Goal: Task Accomplishment & Management: Manage account settings

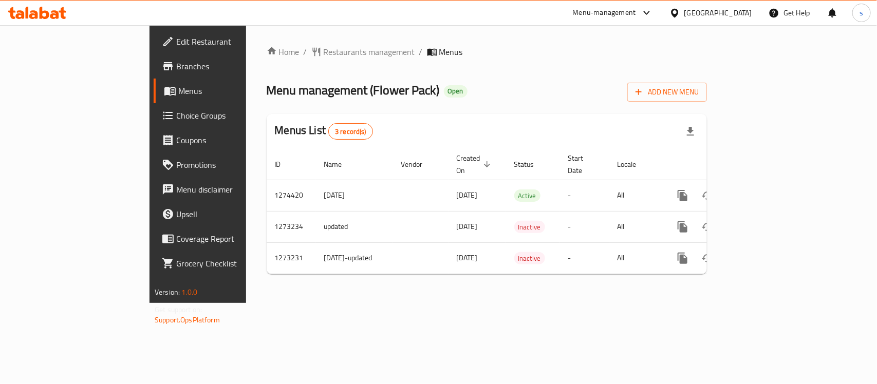
click at [653, 14] on icon at bounding box center [647, 13] width 12 height 12
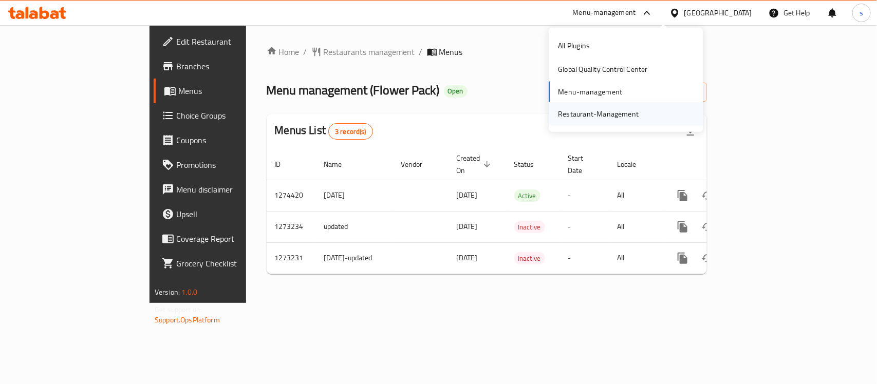
click at [592, 114] on div "Restaurant-Management" at bounding box center [598, 113] width 81 height 11
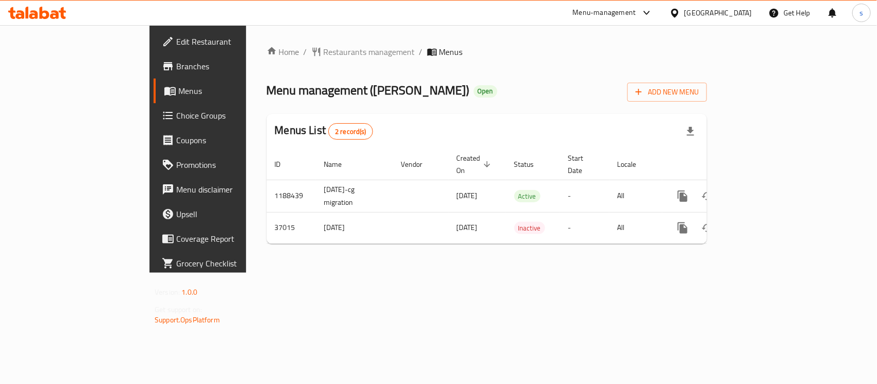
click at [678, 12] on icon at bounding box center [674, 12] width 7 height 9
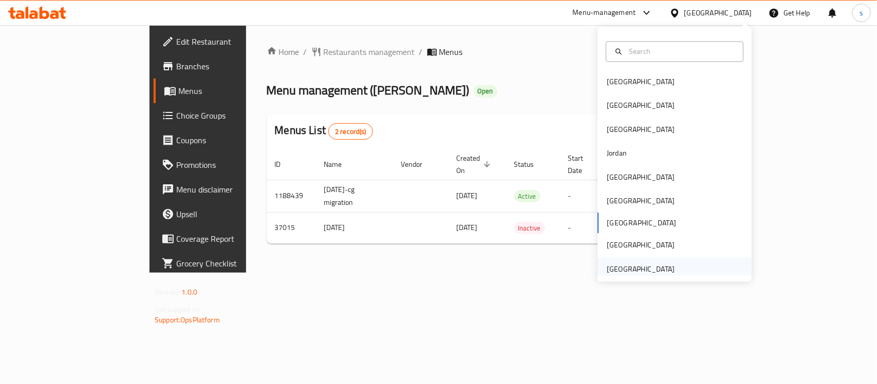
click at [668, 267] on div "[GEOGRAPHIC_DATA]" at bounding box center [640, 269] width 84 height 24
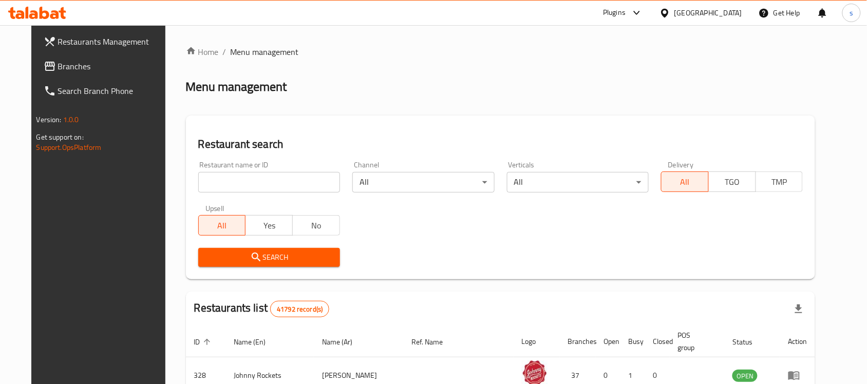
click at [58, 60] on span "Branches" at bounding box center [113, 66] width 110 height 12
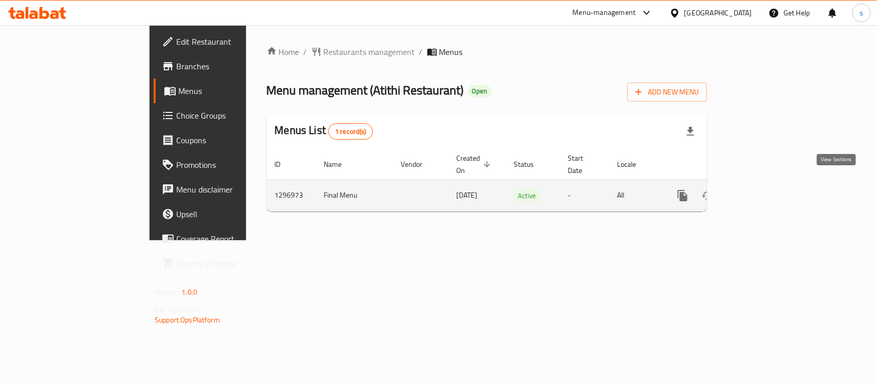
click at [763, 190] on icon "enhanced table" at bounding box center [757, 196] width 12 height 12
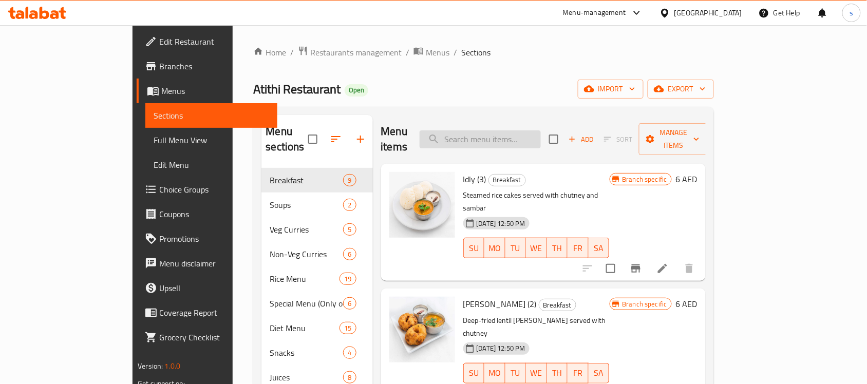
click at [517, 137] on input "search" at bounding box center [480, 139] width 121 height 18
paste input "Mutton Bucket Biryani 2 Kg"
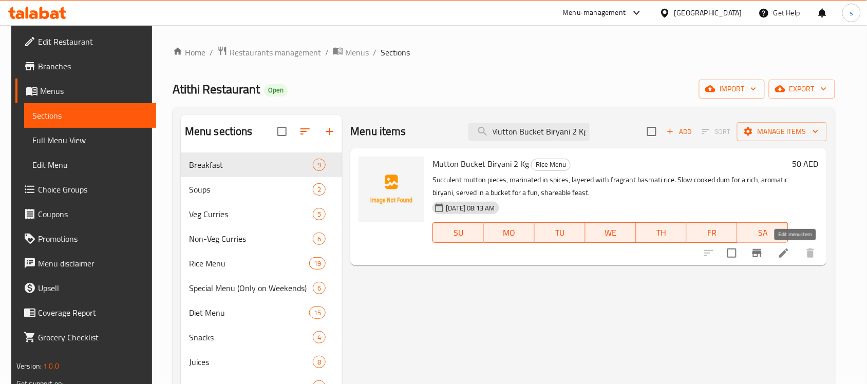
type input "Mutton Bucket Biryani 2 Kg"
click at [790, 256] on icon at bounding box center [784, 253] width 12 height 12
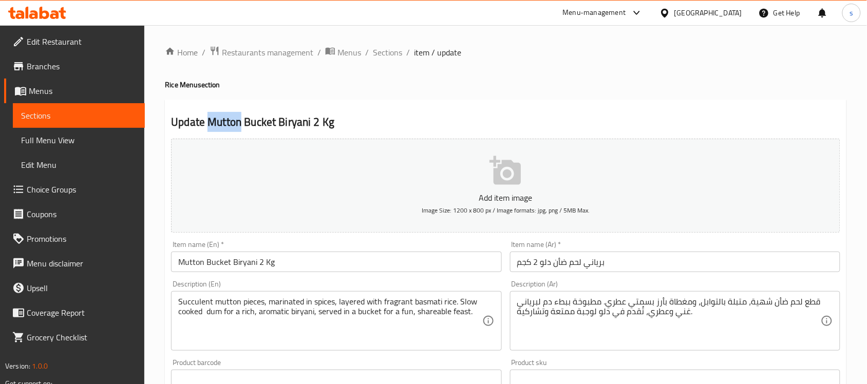
click at [637, 13] on icon at bounding box center [636, 13] width 6 height 4
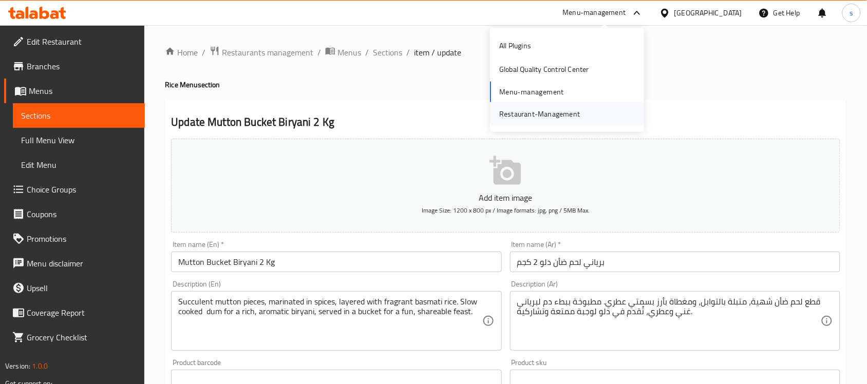
click at [564, 114] on div "Restaurant-Management" at bounding box center [539, 113] width 81 height 11
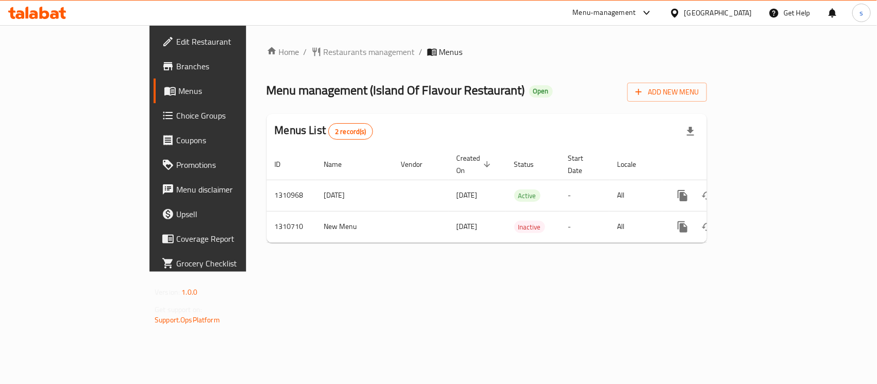
click at [691, 21] on div "[GEOGRAPHIC_DATA]" at bounding box center [710, 13] width 99 height 25
click at [694, 13] on div "[GEOGRAPHIC_DATA]" at bounding box center [718, 12] width 68 height 11
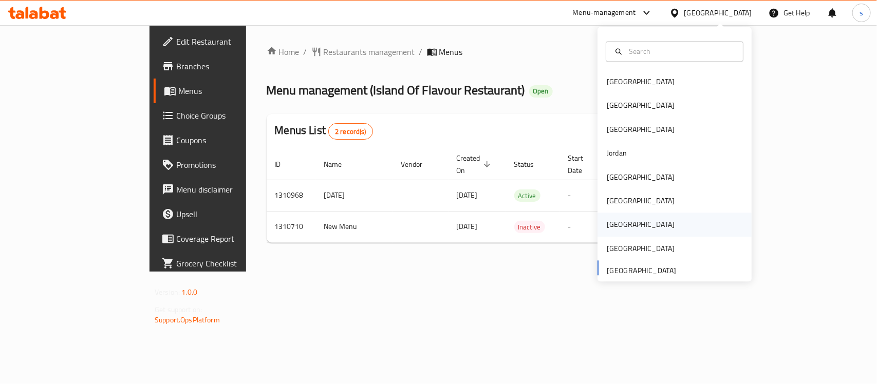
click at [612, 223] on div "Qatar" at bounding box center [641, 224] width 68 height 11
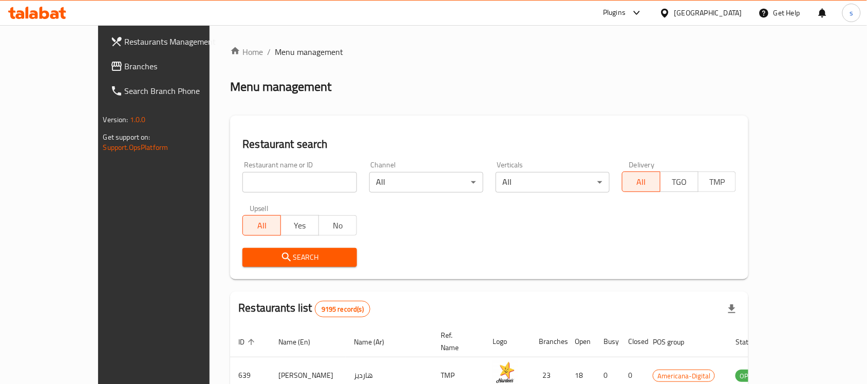
click at [110, 61] on icon at bounding box center [116, 66] width 12 height 12
